Goal: Navigation & Orientation: Go to known website

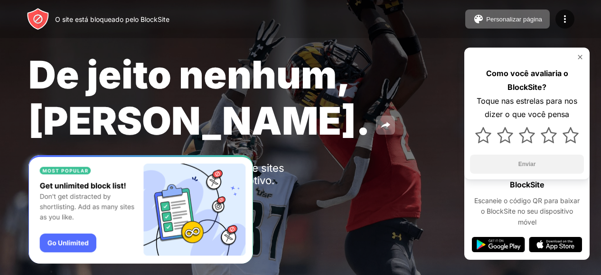
click at [581, 56] on img at bounding box center [581, 57] width 8 height 8
click at [579, 56] on img at bounding box center [581, 57] width 8 height 8
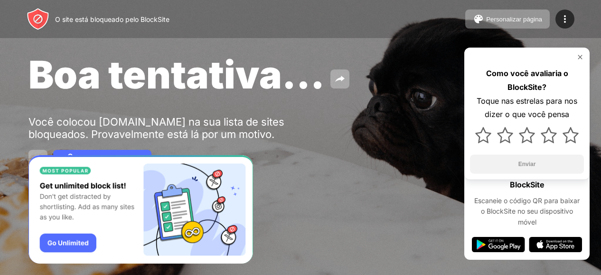
click at [580, 56] on img at bounding box center [581, 57] width 8 height 8
click at [580, 57] on img at bounding box center [581, 57] width 8 height 8
